Goal: Transaction & Acquisition: Purchase product/service

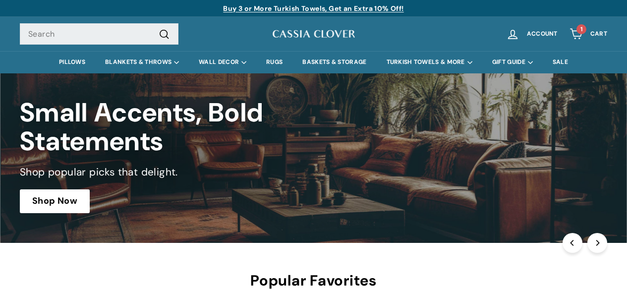
click at [186, 15] on div "Pause slideshow Play slideshow Buy 3 or More Turkish Towels, Get an Extra 10% O…" at bounding box center [313, 8] width 587 height 17
click at [169, 12] on p "Buy 3 or More Turkish Towels, Get an Extra 10% Off!" at bounding box center [313, 8] width 587 height 11
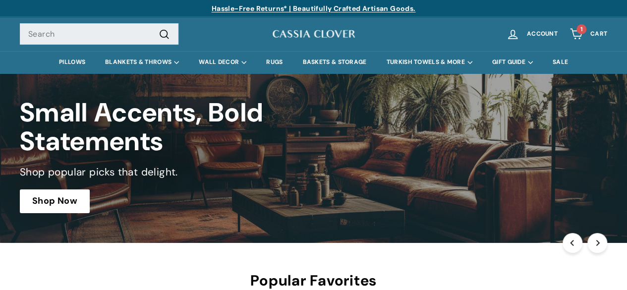
click at [514, 178] on link at bounding box center [313, 157] width 627 height 169
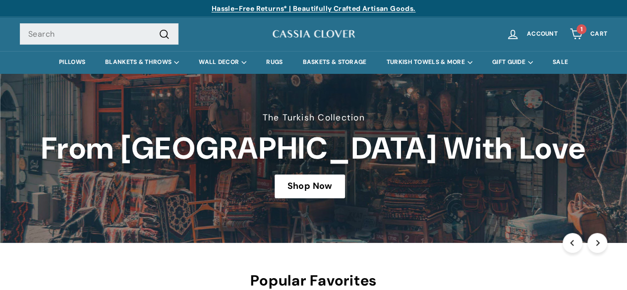
click at [509, 171] on link at bounding box center [313, 157] width 627 height 169
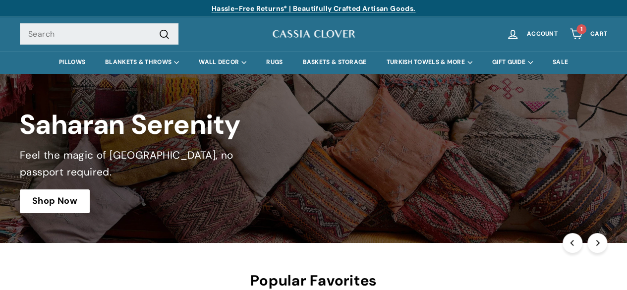
click at [467, 171] on link at bounding box center [313, 157] width 627 height 169
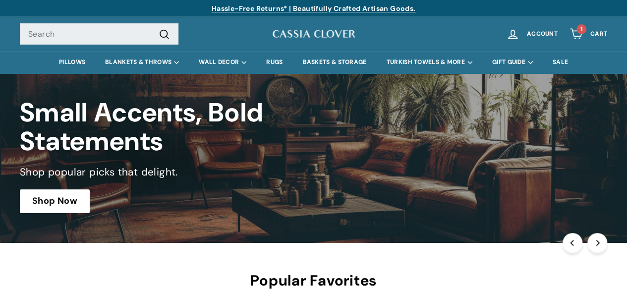
click at [416, 170] on link at bounding box center [313, 157] width 627 height 169
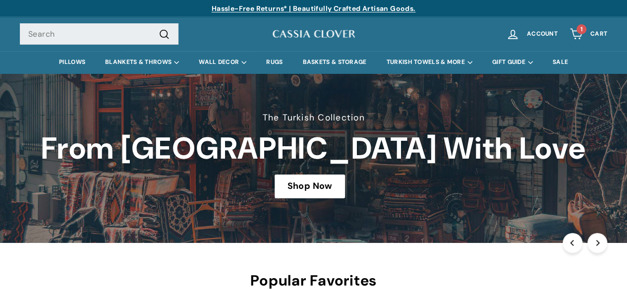
click at [418, 174] on link at bounding box center [313, 157] width 627 height 169
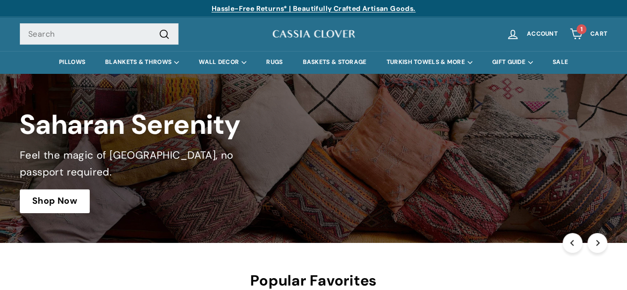
click at [331, 7] on link "Buy 3 or More Turkish Towels, Get an Extra 10% Off!" at bounding box center [313, 8] width 180 height 9
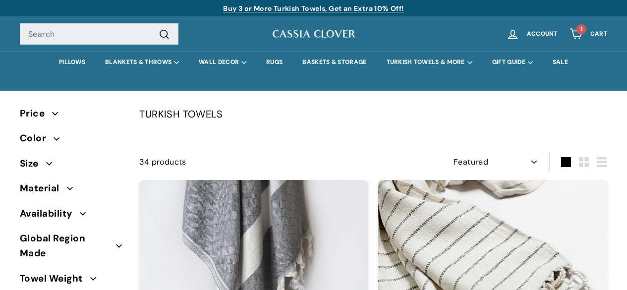
select select "manual"
click at [580, 26] on span "1" at bounding box center [581, 29] width 2 height 6
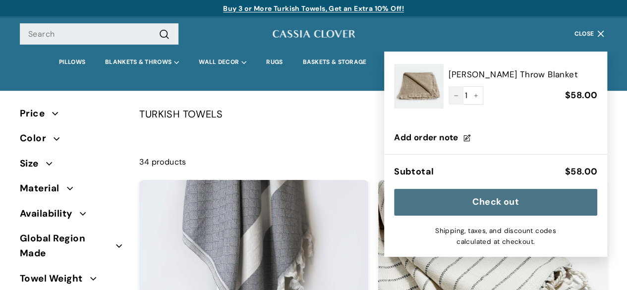
click at [450, 97] on button "−" at bounding box center [455, 95] width 15 height 19
type input "0"
click at [288, 114] on p "TURKISH TOWELS" at bounding box center [373, 114] width 468 height 16
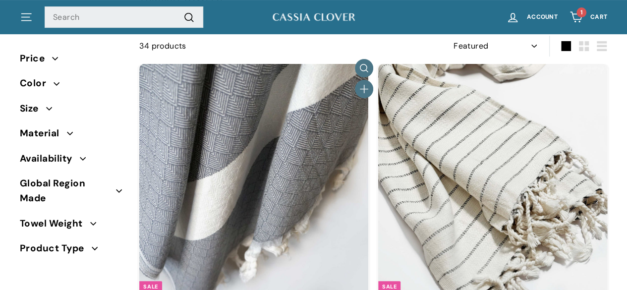
scroll to position [198, 0]
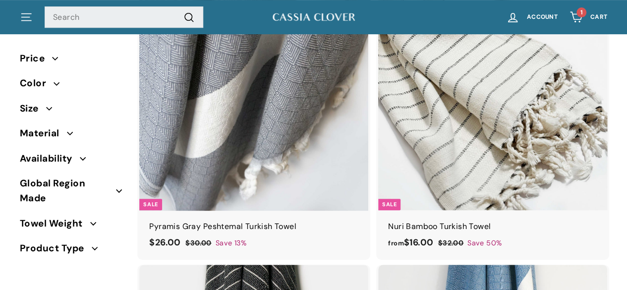
click at [279, 160] on img at bounding box center [253, 96] width 229 height 229
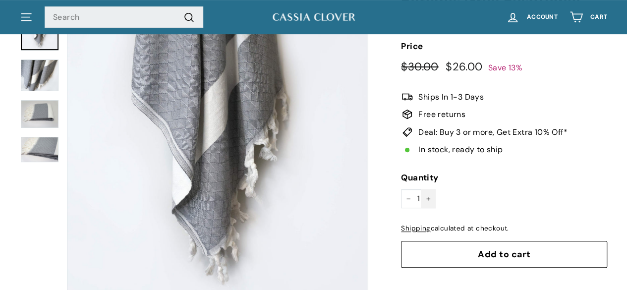
click at [428, 199] on icon "Increase item quantity by one" at bounding box center [428, 198] width 5 height 5
type input "3"
click at [512, 252] on span "Add to cart" at bounding box center [504, 254] width 53 height 12
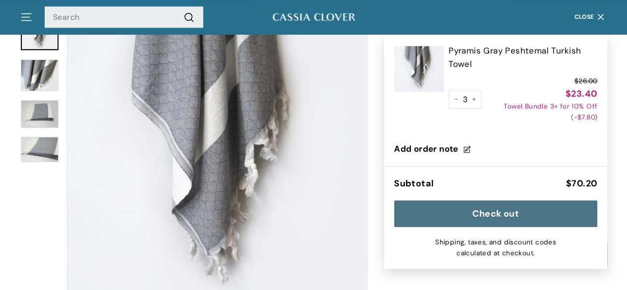
click at [523, 208] on button "Check out" at bounding box center [495, 213] width 203 height 27
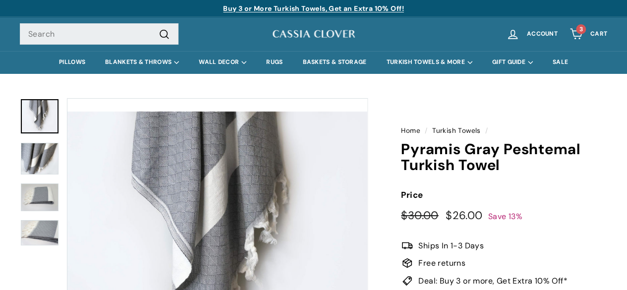
click at [346, 10] on link "Buy 3 or More Turkish Towels, Get an Extra 10% Off!" at bounding box center [313, 8] width 180 height 9
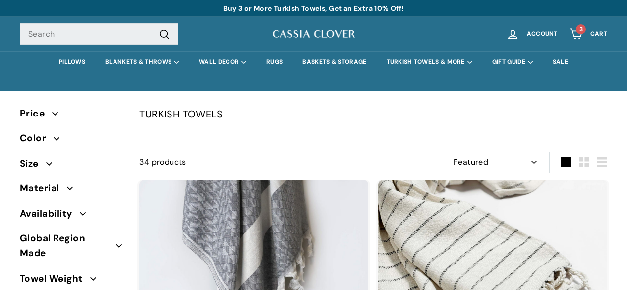
select select "manual"
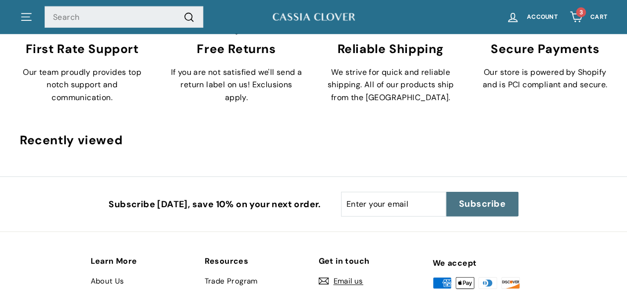
scroll to position [5202, 0]
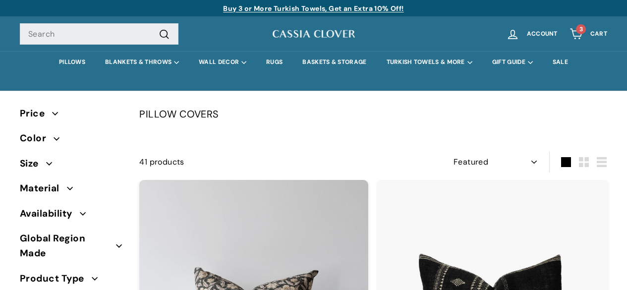
select select "manual"
